Goal: Information Seeking & Learning: Learn about a topic

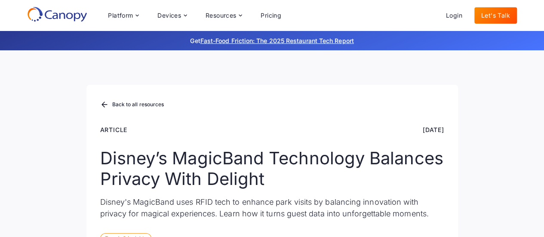
click at [502, 143] on div "Back to all resources Article [DATE] Disney’s MagicBand Technology Balances Pri…" at bounding box center [272, 160] width 544 height 220
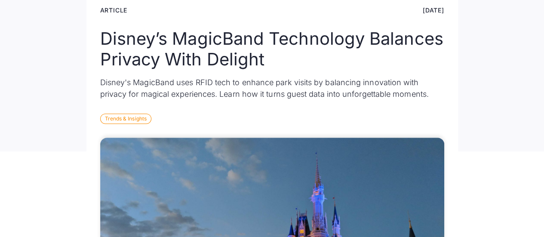
scroll to position [129, 0]
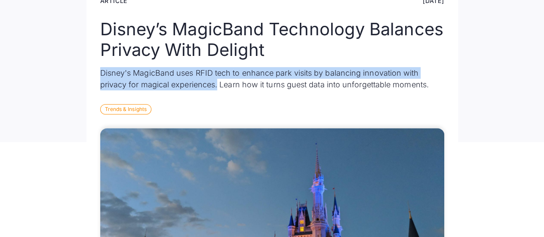
drag, startPoint x: 100, startPoint y: 73, endPoint x: 217, endPoint y: 86, distance: 117.5
type textarea "**********"
click at [217, 86] on p "Disney's MagicBand uses RFID tech to enhance park visits by balancing innovatio…" at bounding box center [272, 78] width 344 height 23
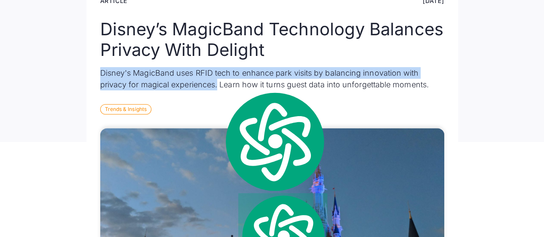
copy p "Disney's MagicBand uses RFID tech to enhance park visits by balancing innovatio…"
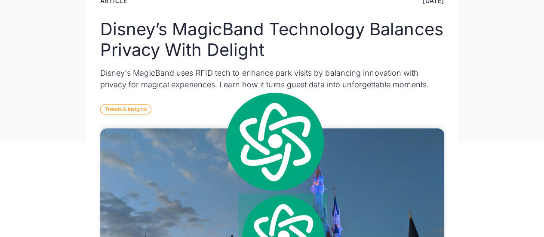
click at [466, 102] on div "Back to all resources Article [DATE] Disney’s MagicBand Technology Balances Pri…" at bounding box center [272, 31] width 544 height 220
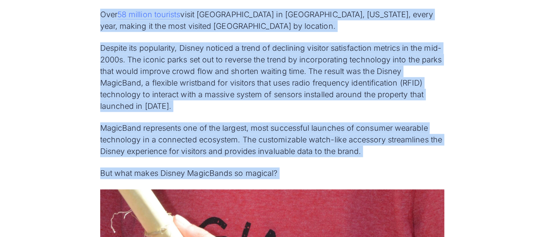
scroll to position [480, 0]
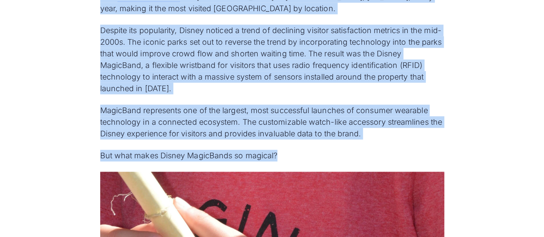
drag, startPoint x: 101, startPoint y: 91, endPoint x: 409, endPoint y: 152, distance: 314.1
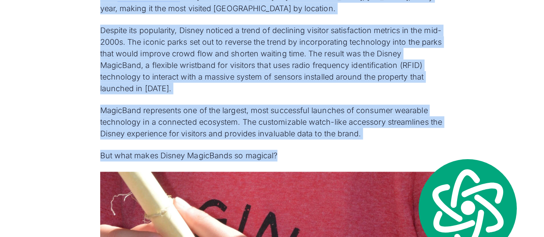
copy div "Over 58 million tourists visit [GEOGRAPHIC_DATA] in [GEOGRAPHIC_DATA], [US_STAT…"
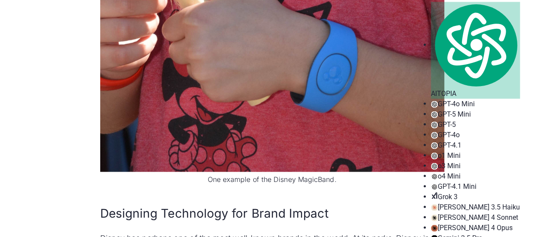
scroll to position [867, 0]
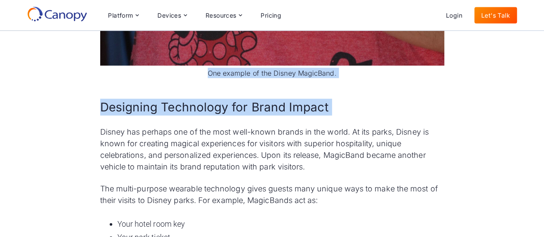
scroll to position [818, 0]
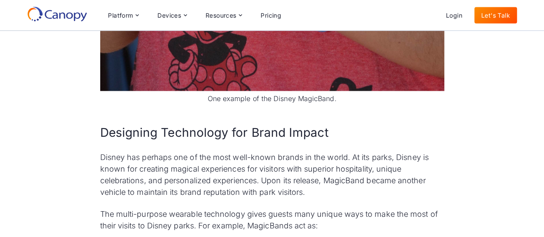
drag, startPoint x: 96, startPoint y: 61, endPoint x: 391, endPoint y: 123, distance: 301.3
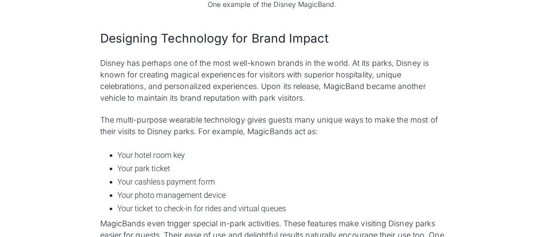
scroll to position [947, 0]
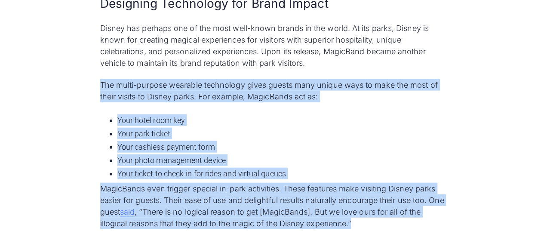
drag, startPoint x: 100, startPoint y: 83, endPoint x: 380, endPoint y: 223, distance: 312.7
click at [380, 223] on div "Over 58 million tourists visit [GEOGRAPHIC_DATA] in [GEOGRAPHIC_DATA], [US_STAT…" at bounding box center [272, 205] width 344 height 1363
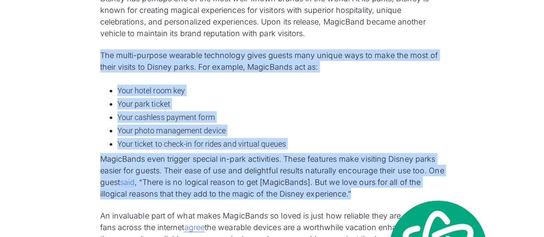
scroll to position [990, 0]
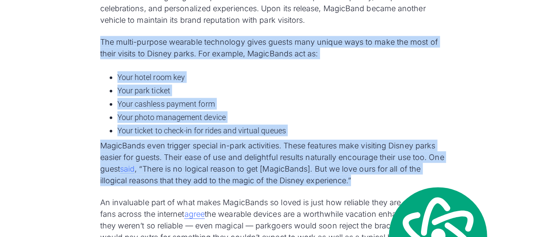
copy div "The multi-purpose wearable technology gives guests many unique ways to make the…"
click at [329, 111] on li "Your photo management device" at bounding box center [280, 117] width 327 height 12
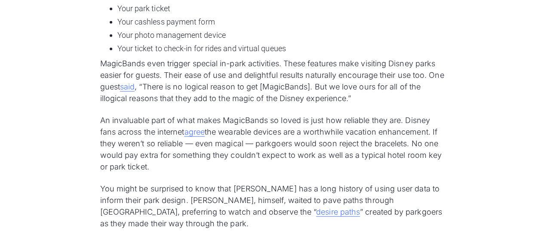
scroll to position [1076, 0]
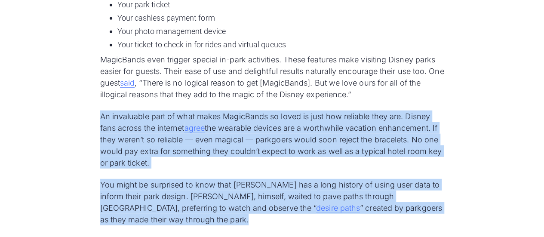
drag, startPoint x: 96, startPoint y: 119, endPoint x: 261, endPoint y: 219, distance: 192.5
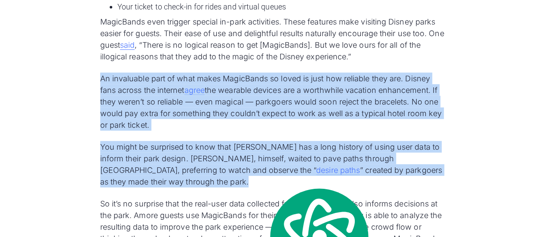
scroll to position [1162, 0]
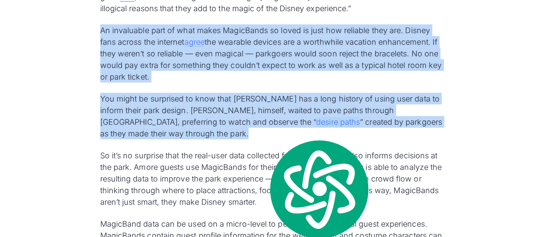
copy div "An invaluable part of what makes MagicBands so loved is just how reliable they …"
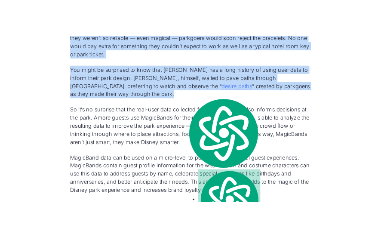
scroll to position [1248, 0]
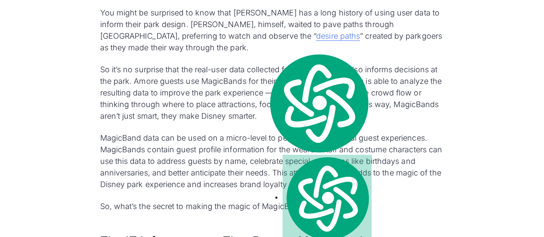
click at [279, 116] on p "So it’s no surprise that the real-user data collected from MagicBands also info…" at bounding box center [272, 93] width 344 height 58
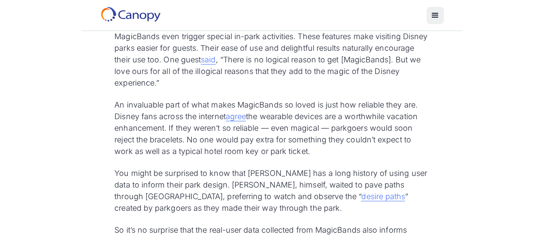
scroll to position [1076, 0]
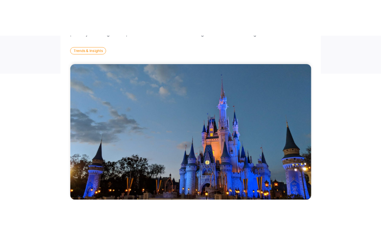
scroll to position [389, 0]
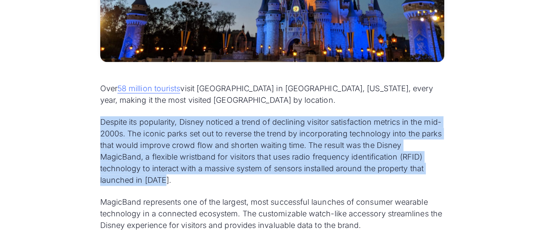
drag, startPoint x: 100, startPoint y: 120, endPoint x: 179, endPoint y: 177, distance: 96.7
click at [179, 177] on p "Despite its popularity, Disney noticed a trend of declining visitor satisfactio…" at bounding box center [272, 151] width 344 height 70
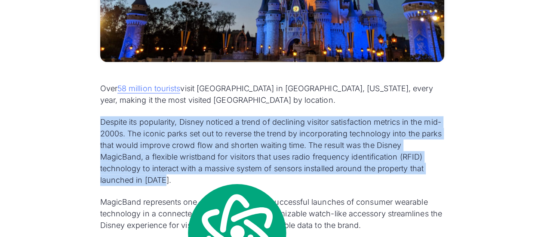
copy p "Despite its popularity, Disney noticed a trend of declining visitor satisfactio…"
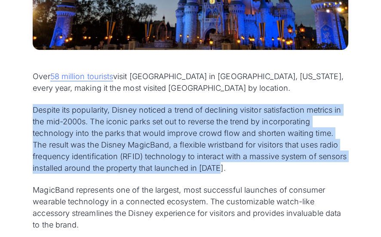
scroll to position [25857, 0]
click at [334, 173] on p "Despite its popularity, Disney noticed a trend of declining visitor satisfactio…" at bounding box center [190, 139] width 315 height 70
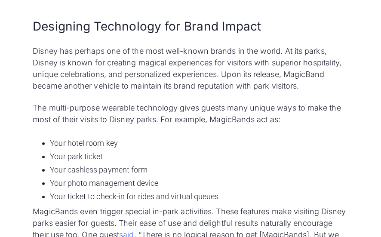
scroll to position [904, 0]
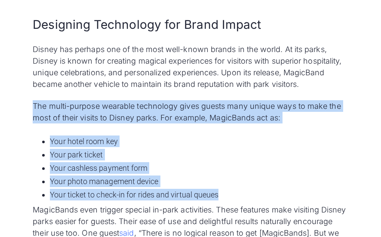
drag, startPoint x: 33, startPoint y: 104, endPoint x: 221, endPoint y: 202, distance: 211.5
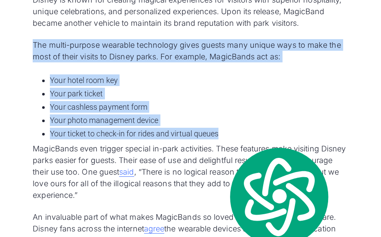
scroll to position [947, 0]
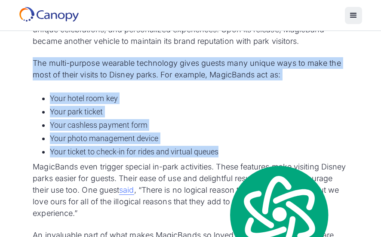
copy div "The multi-purpose wearable technology gives guests many unique ways to make the…"
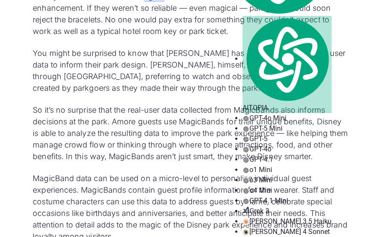
scroll to position [1205, 0]
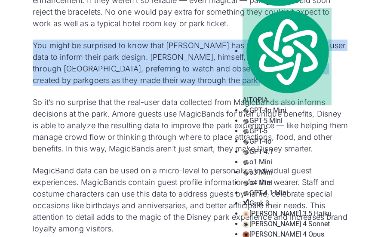
drag, startPoint x: 33, startPoint y: 43, endPoint x: 200, endPoint y: 83, distance: 172.1
click at [200, 83] on p "You might be surprised to know that [PERSON_NAME] has a long history of using u…" at bounding box center [190, 63] width 315 height 46
copy p "You might be surprised to know that [PERSON_NAME] has a long history of using u…"
click at [206, 84] on p "You might be surprised to know that [PERSON_NAME] has a long history of using u…" at bounding box center [190, 63] width 315 height 46
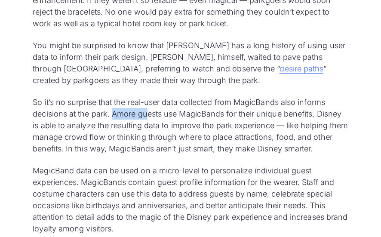
drag, startPoint x: 114, startPoint y: 114, endPoint x: 147, endPoint y: 118, distance: 33.4
click at [147, 118] on p "So it’s no surprise that the real-user data collected from MagicBands also info…" at bounding box center [190, 125] width 315 height 58
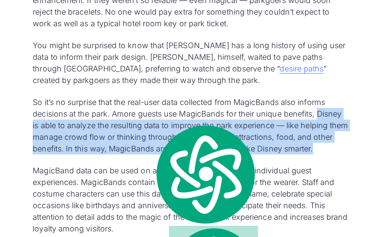
drag, startPoint x: 320, startPoint y: 114, endPoint x: 337, endPoint y: 148, distance: 38.3
click at [337, 148] on p "So it’s no surprise that the real-user data collected from MagicBands also info…" at bounding box center [190, 125] width 315 height 58
copy p "Disney is able to analyze the resulting data to improve the park experience — l…"
click at [337, 141] on p "So it’s no surprise that the real-user data collected from MagicBands also info…" at bounding box center [190, 125] width 315 height 58
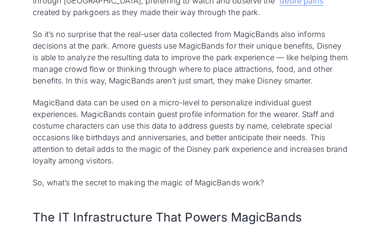
scroll to position [1291, 0]
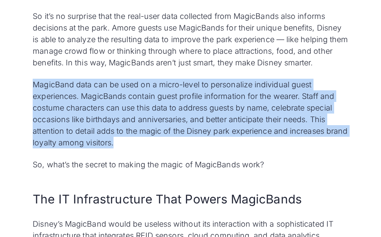
drag, startPoint x: 34, startPoint y: 84, endPoint x: 174, endPoint y: 141, distance: 150.7
click at [174, 141] on p "MagicBand data can be used on a micro-level to personalize individual guest exp…" at bounding box center [190, 114] width 315 height 70
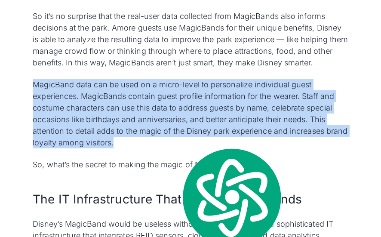
copy p "MagicBand data can be used on a micro-level to personalize individual guest exp…"
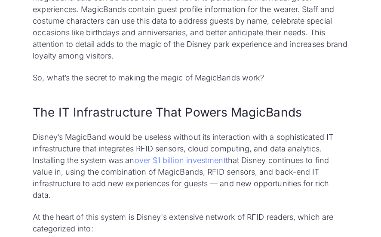
scroll to position [1420, 0]
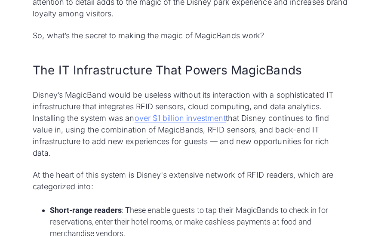
drag, startPoint x: 34, startPoint y: 94, endPoint x: 97, endPoint y: 150, distance: 85.2
click at [97, 150] on p "Disney’s MagicBand would be useless without its interaction with a sophisticate…" at bounding box center [190, 124] width 315 height 70
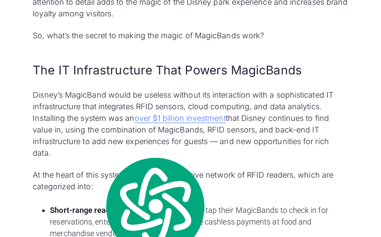
click at [291, 188] on p "At the heart of this system is Disney's extensive network of RFID readers, whic…" at bounding box center [190, 180] width 315 height 23
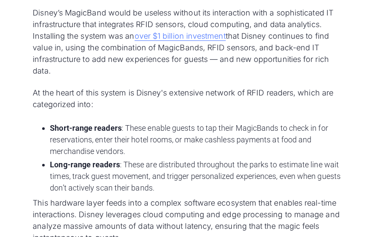
scroll to position [1506, 0]
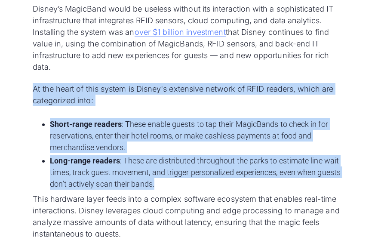
drag, startPoint x: 33, startPoint y: 89, endPoint x: 189, endPoint y: 181, distance: 181.3
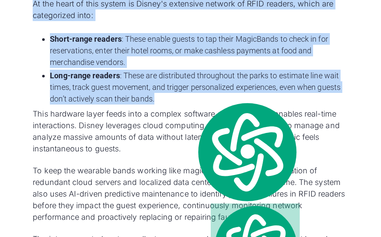
scroll to position [1592, 0]
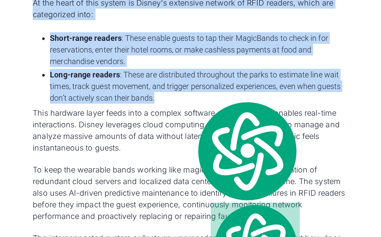
copy div "At the heart of this system is Disney's extensive network of RFID readers, whic…"
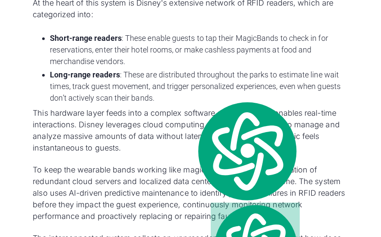
click at [235, 147] on p "This hardware layer feeds into a complex software ecosystem that enables real-t…" at bounding box center [190, 130] width 315 height 46
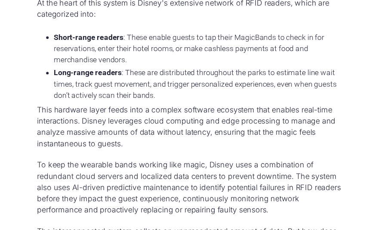
scroll to position [1635, 0]
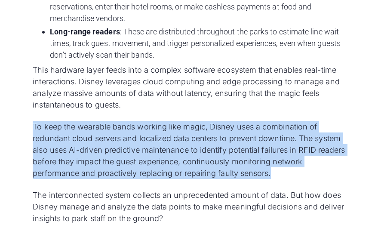
drag, startPoint x: 33, startPoint y: 124, endPoint x: 291, endPoint y: 171, distance: 262.6
click at [291, 171] on p "To keep the wearable bands working like magic, Disney uses a combination of red…" at bounding box center [190, 150] width 315 height 58
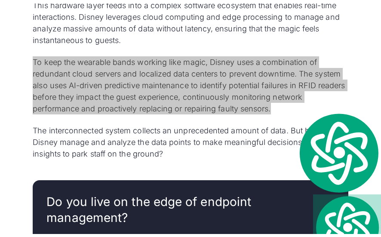
scroll to position [1764, 0]
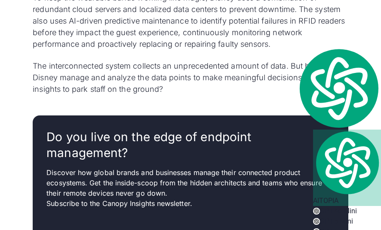
click at [212, 103] on div "Over 58 million tourists visit [GEOGRAPHIC_DATA] in [GEOGRAPHIC_DATA], [US_STAT…" at bounding box center [190, 192] width 343 height 3390
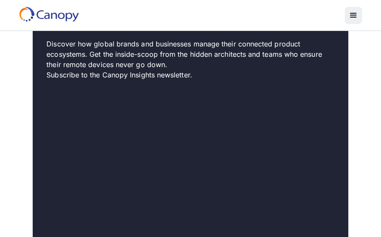
scroll to position [26664, 0]
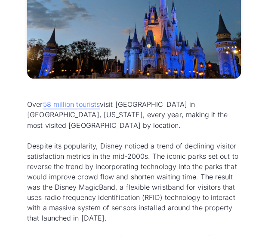
scroll to position [291, 0]
